Goal: Transaction & Acquisition: Purchase product/service

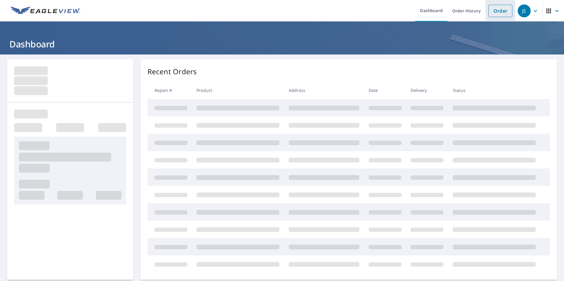
click at [495, 12] on link "Order" at bounding box center [501, 11] width 24 height 12
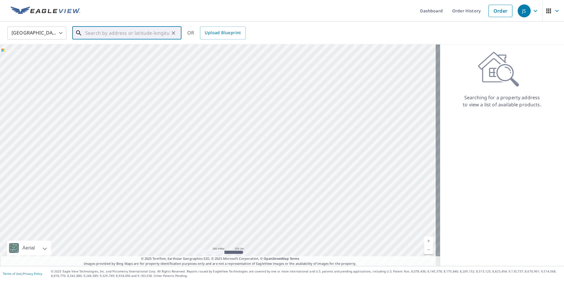
click at [124, 36] on input "text" at bounding box center [127, 33] width 84 height 17
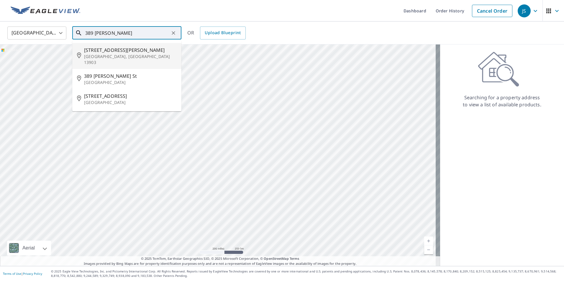
click at [99, 55] on p "[GEOGRAPHIC_DATA], [GEOGRAPHIC_DATA] 13903" at bounding box center [130, 60] width 93 height 12
type input "[STREET_ADDRESS][PERSON_NAME]"
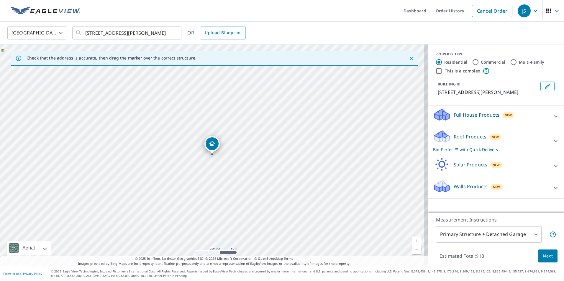
click at [545, 255] on span "Next" at bounding box center [548, 256] width 10 height 7
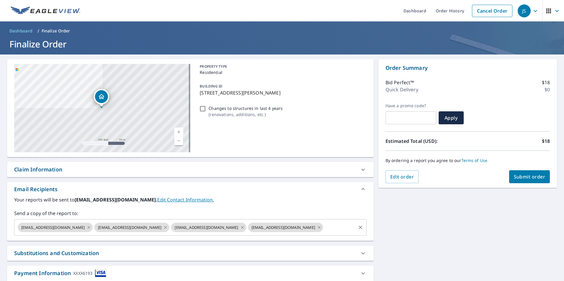
click at [317, 227] on icon at bounding box center [319, 228] width 5 height 6
click at [241, 227] on icon at bounding box center [242, 227] width 3 height 3
click at [164, 229] on icon at bounding box center [165, 227] width 3 height 3
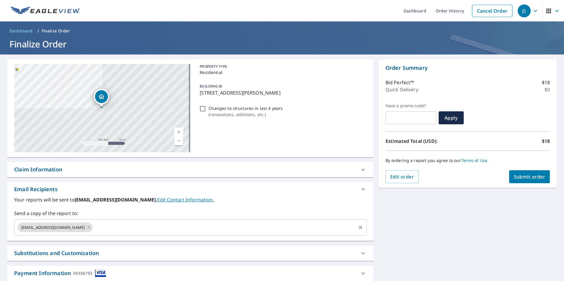
click at [524, 178] on span "Submit order" at bounding box center [530, 177] width 32 height 6
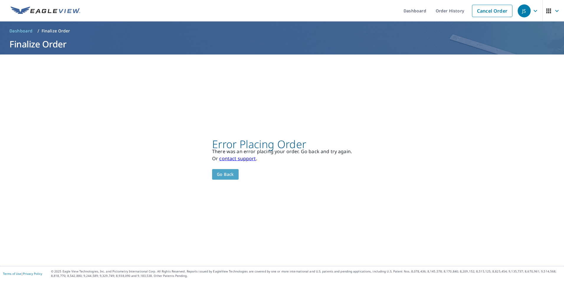
click at [219, 174] on span "Go back" at bounding box center [225, 174] width 17 height 7
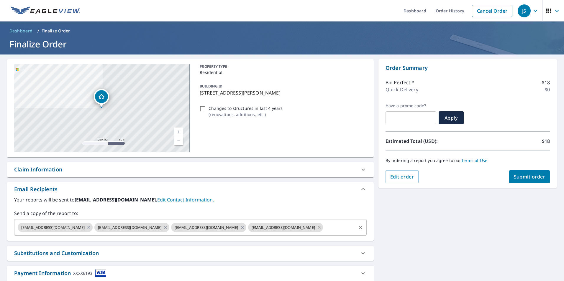
click at [318, 227] on icon at bounding box center [319, 227] width 3 height 3
click at [240, 227] on icon at bounding box center [242, 228] width 5 height 6
click at [163, 227] on icon at bounding box center [165, 228] width 5 height 6
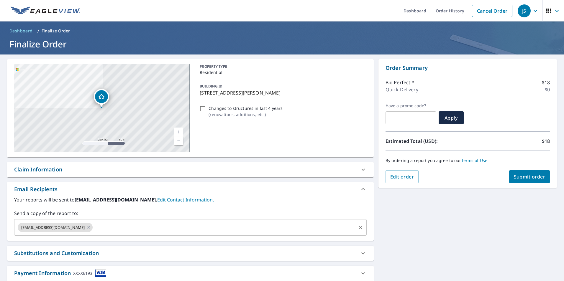
click at [531, 177] on span "Submit order" at bounding box center [530, 177] width 32 height 6
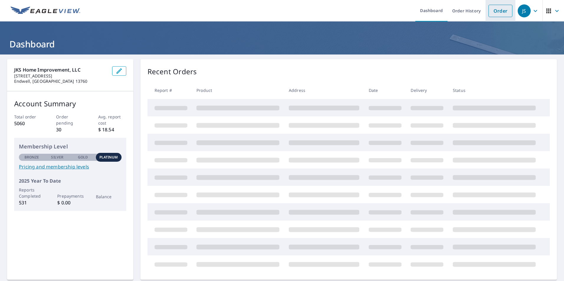
click at [494, 13] on link "Order" at bounding box center [501, 11] width 24 height 12
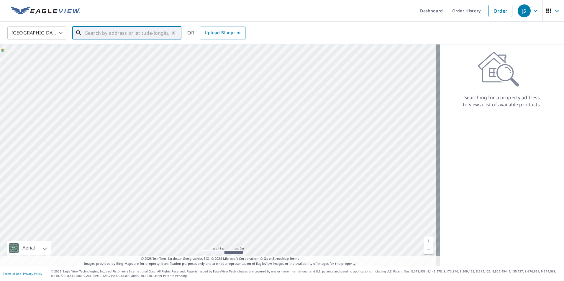
click at [158, 31] on input "text" at bounding box center [127, 33] width 84 height 17
click at [105, 53] on span "[STREET_ADDRESS][PERSON_NAME]" at bounding box center [130, 50] width 93 height 7
type input "[STREET_ADDRESS][PERSON_NAME]"
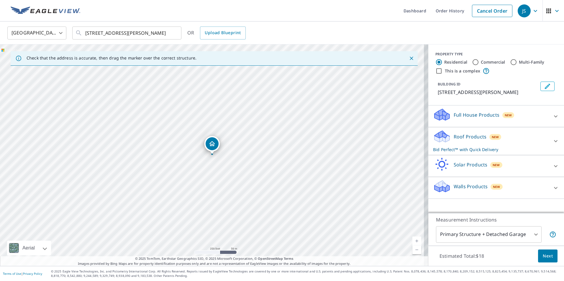
click at [548, 259] on span "Next" at bounding box center [548, 256] width 10 height 7
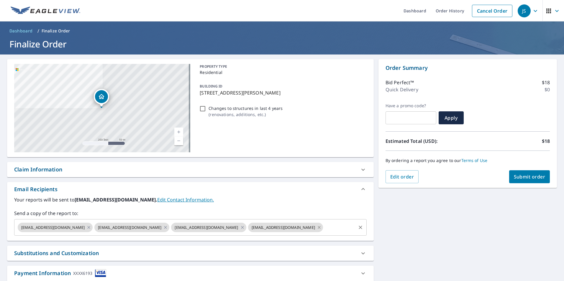
click at [317, 227] on icon at bounding box center [319, 228] width 5 height 6
click at [241, 227] on icon at bounding box center [242, 227] width 3 height 3
click at [164, 227] on icon at bounding box center [165, 227] width 3 height 3
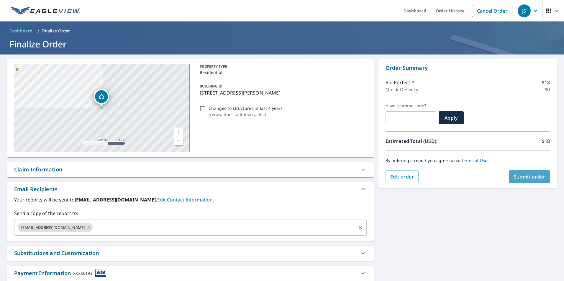
click at [521, 177] on span "Submit order" at bounding box center [530, 177] width 32 height 6
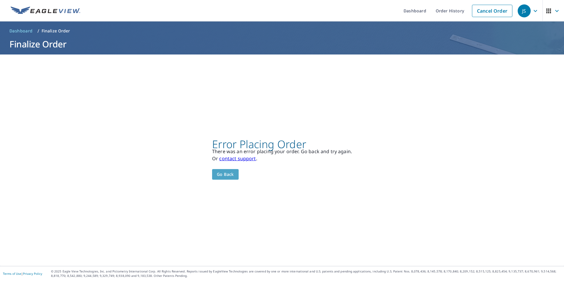
click at [230, 171] on span "Go back" at bounding box center [225, 174] width 17 height 7
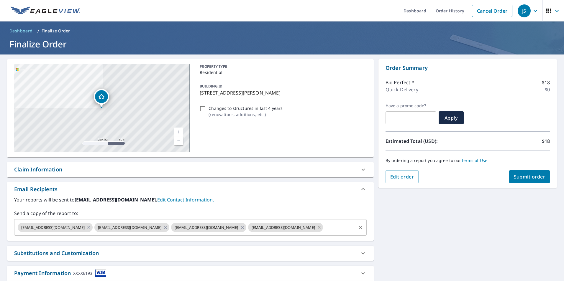
click at [317, 227] on icon at bounding box center [319, 228] width 5 height 6
click at [240, 226] on icon at bounding box center [242, 228] width 5 height 6
click at [163, 229] on icon at bounding box center [165, 228] width 5 height 6
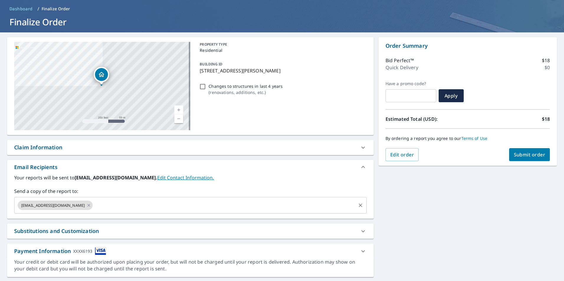
scroll to position [38, 0]
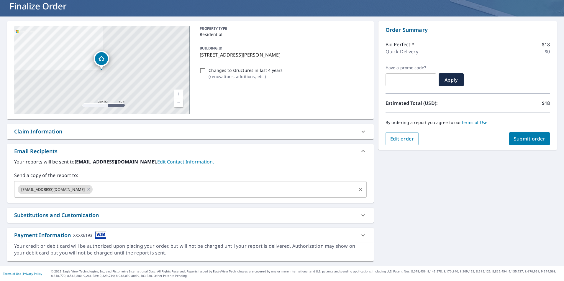
click at [68, 245] on div "Your credit or debit card will be authorized upon placing your order, but will …" at bounding box center [190, 250] width 353 height 14
click at [49, 238] on div "Payment Information XXXX6193" at bounding box center [60, 236] width 92 height 8
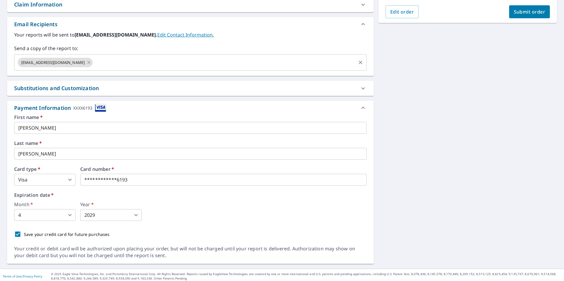
scroll to position [168, 0]
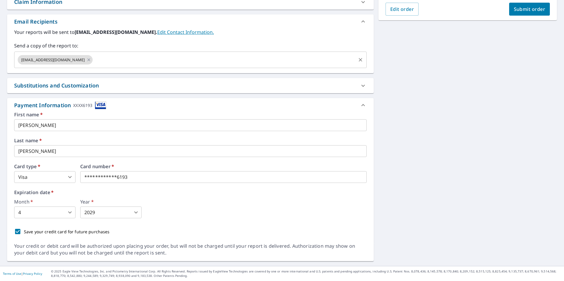
click at [71, 178] on body "JS JS Dashboard Order History Cancel Order JS Dashboard / Finalize Order Finali…" at bounding box center [282, 140] width 564 height 281
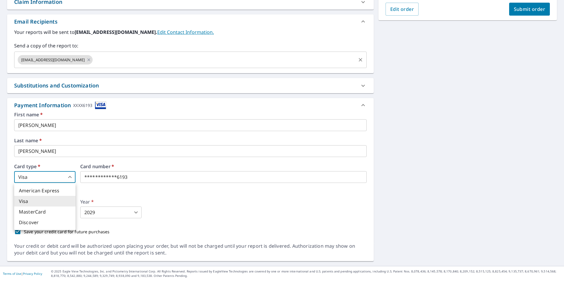
click at [34, 213] on li "MasterCard" at bounding box center [44, 212] width 61 height 11
type input "3"
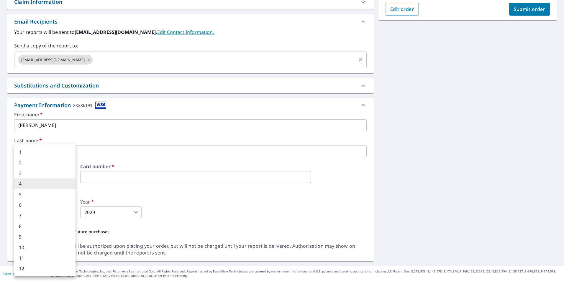
click at [49, 214] on body "JS JS Dashboard Order History Cancel Order JS Dashboard / Finalize Order Finali…" at bounding box center [282, 140] width 564 height 281
click at [22, 217] on li "7" at bounding box center [44, 216] width 61 height 11
type input "7"
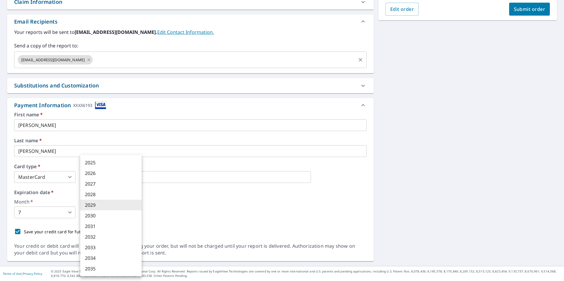
click at [103, 214] on body "JS JS Dashboard Order History Cancel Order JS Dashboard / Finalize Order Finali…" at bounding box center [282, 140] width 564 height 281
click at [92, 195] on li "2028" at bounding box center [110, 194] width 61 height 11
type input "2028"
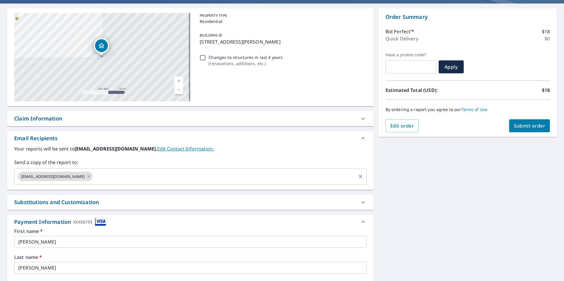
scroll to position [50, 0]
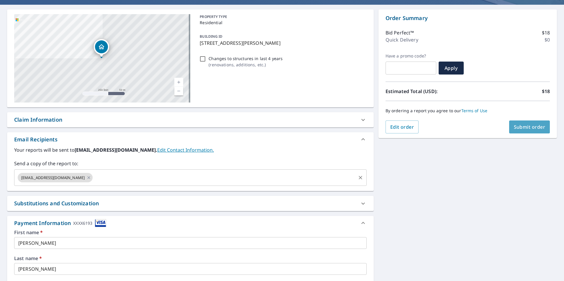
click at [516, 129] on span "Submit order" at bounding box center [530, 127] width 32 height 6
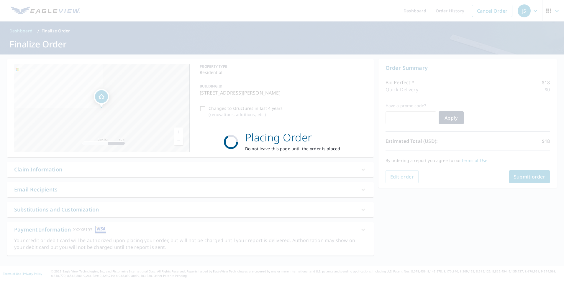
scroll to position [0, 0]
